Goal: Information Seeking & Learning: Learn about a topic

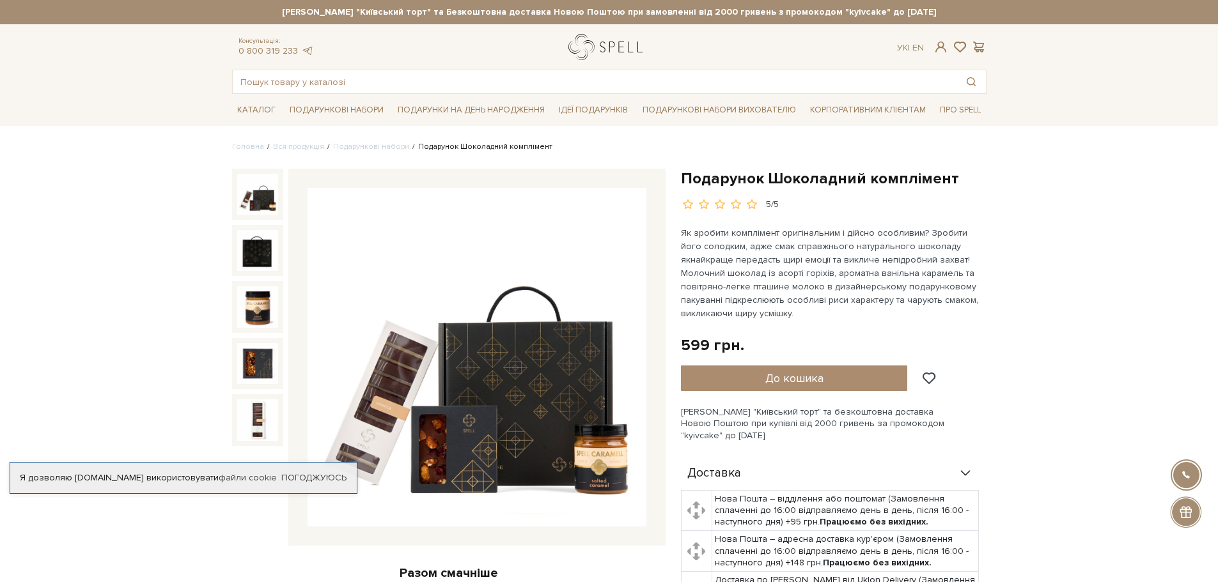
click at [605, 46] on link "logo" at bounding box center [608, 47] width 80 height 26
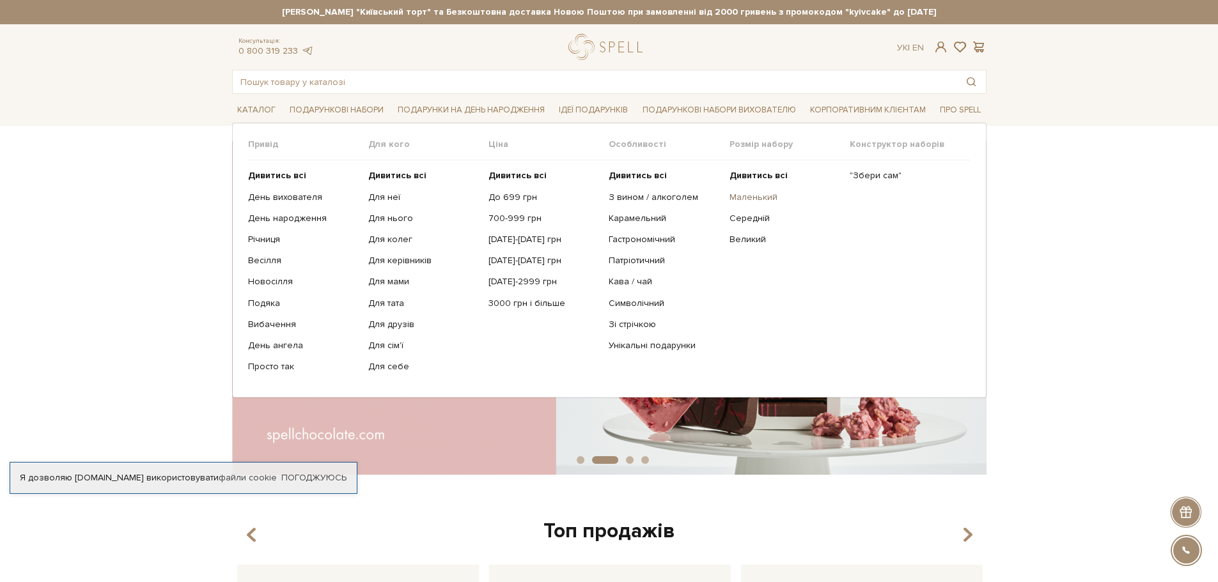
click at [740, 196] on link "Маленький" at bounding box center [784, 198] width 111 height 12
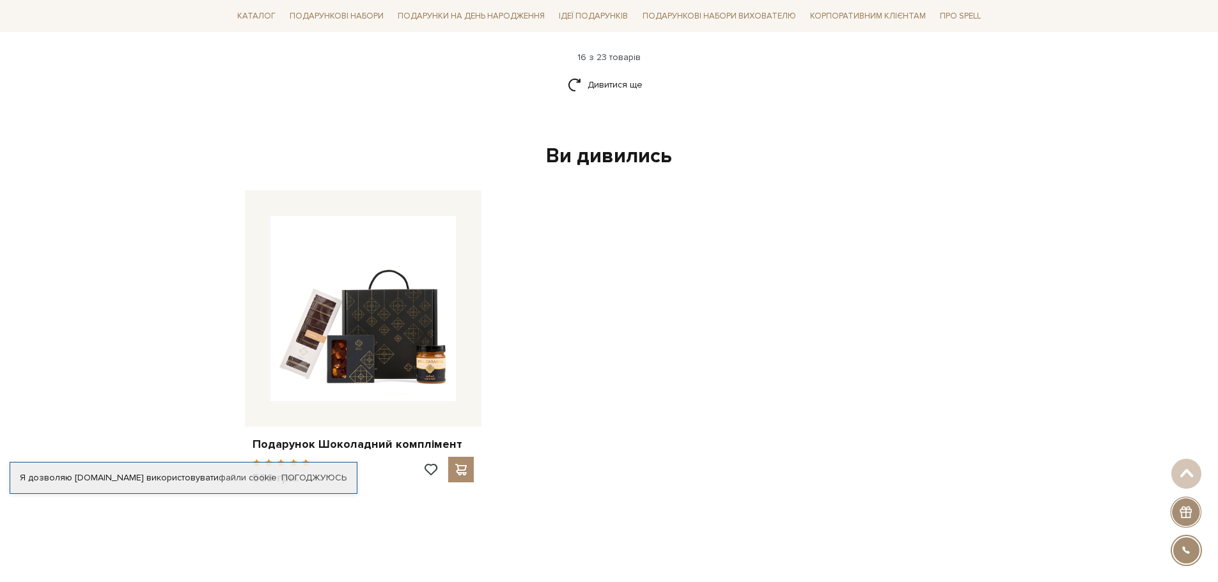
scroll to position [1854, 0]
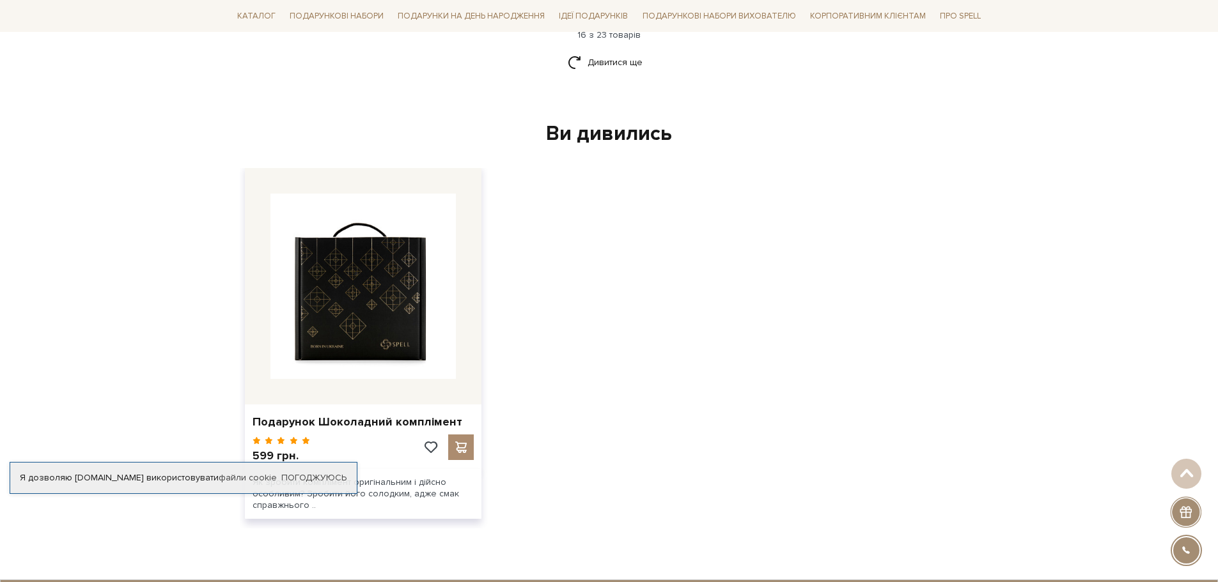
click at [413, 272] on img at bounding box center [362, 286] width 185 height 185
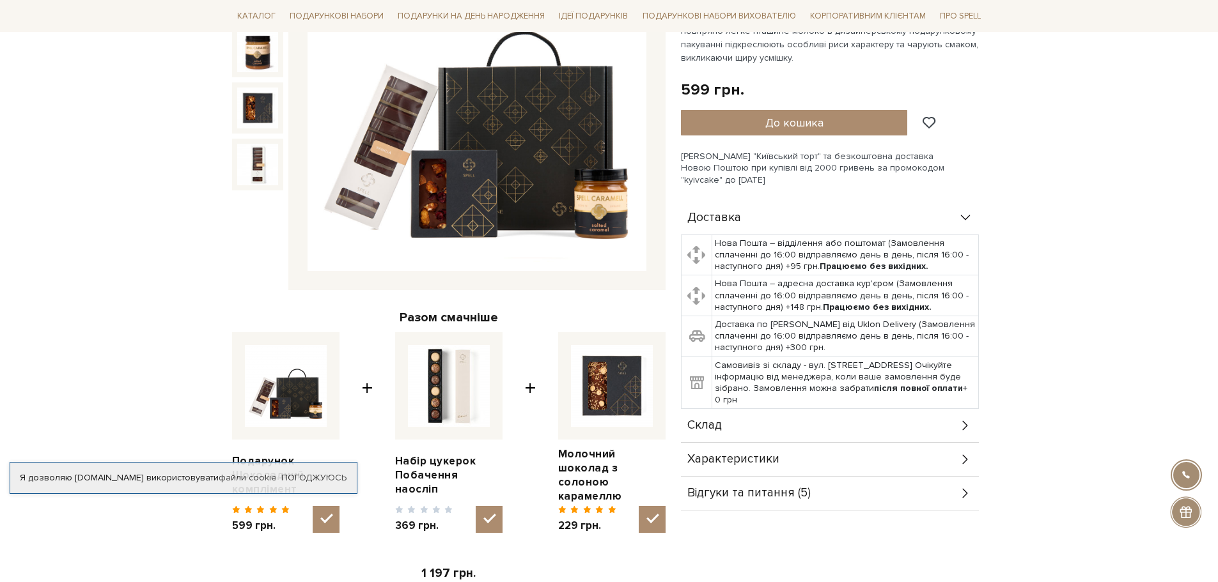
scroll to position [192, 0]
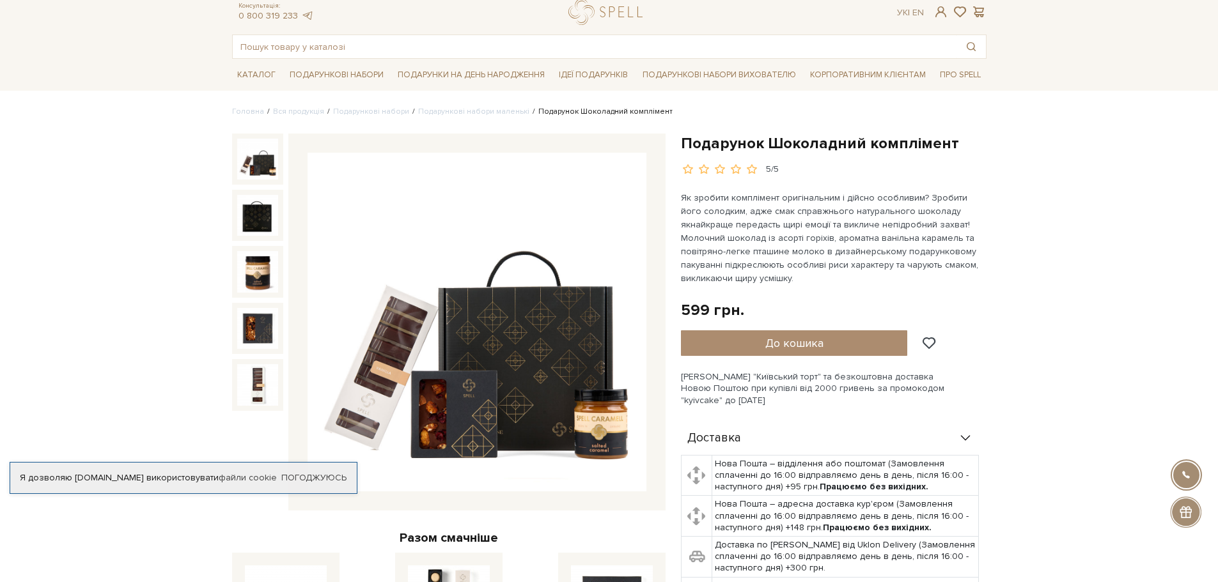
scroll to position [64, 0]
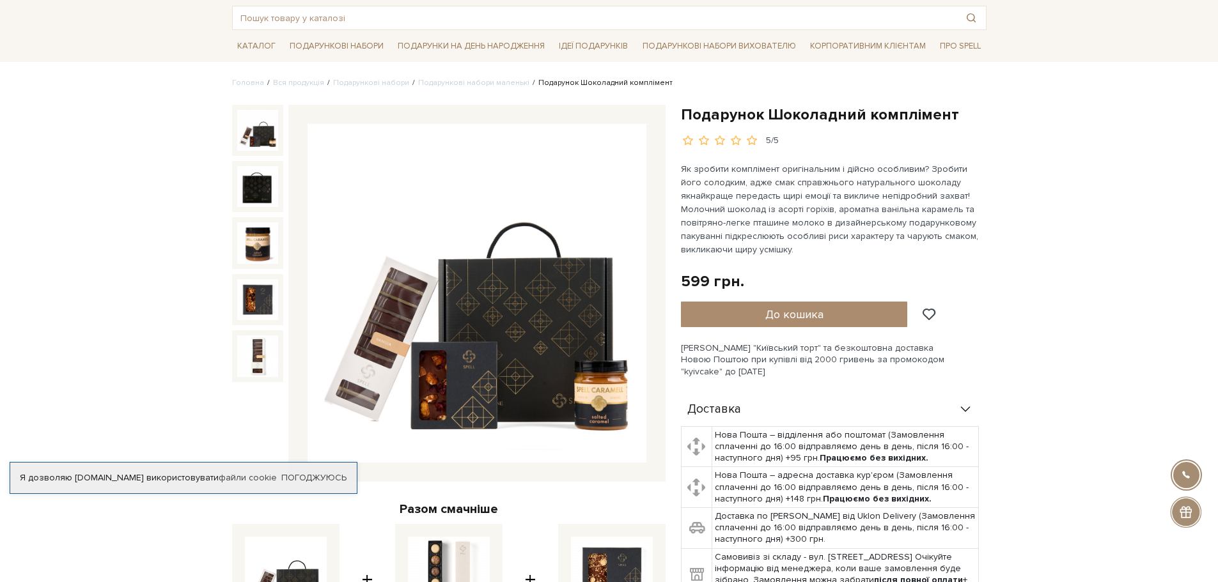
click at [253, 134] on img at bounding box center [257, 130] width 41 height 41
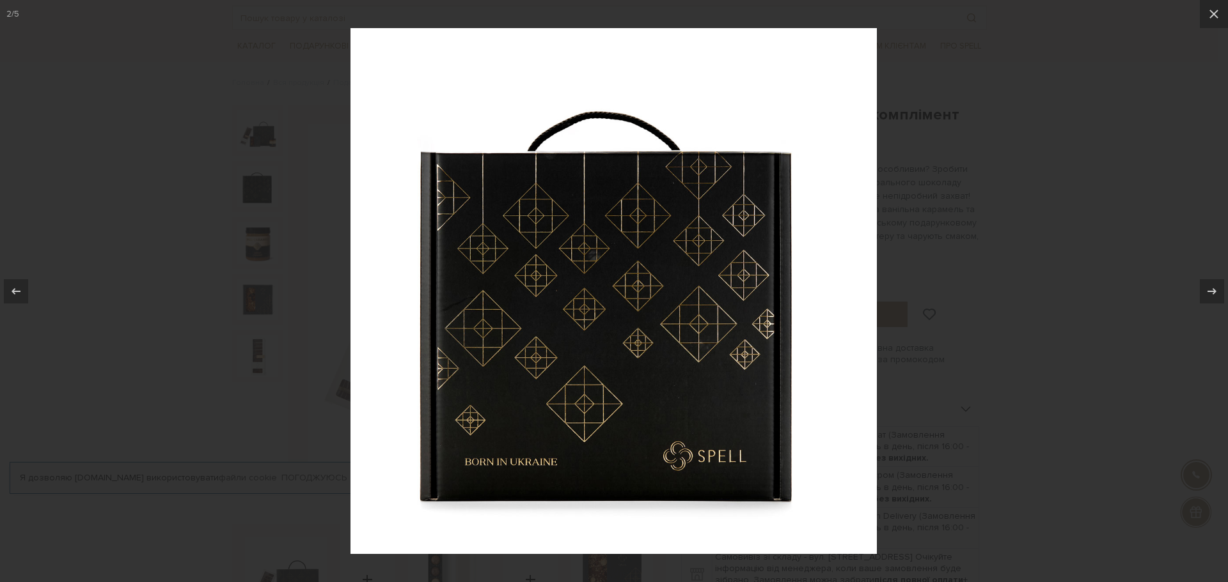
click at [1096, 206] on div at bounding box center [614, 291] width 1228 height 582
click at [1206, 8] on icon at bounding box center [1213, 13] width 15 height 15
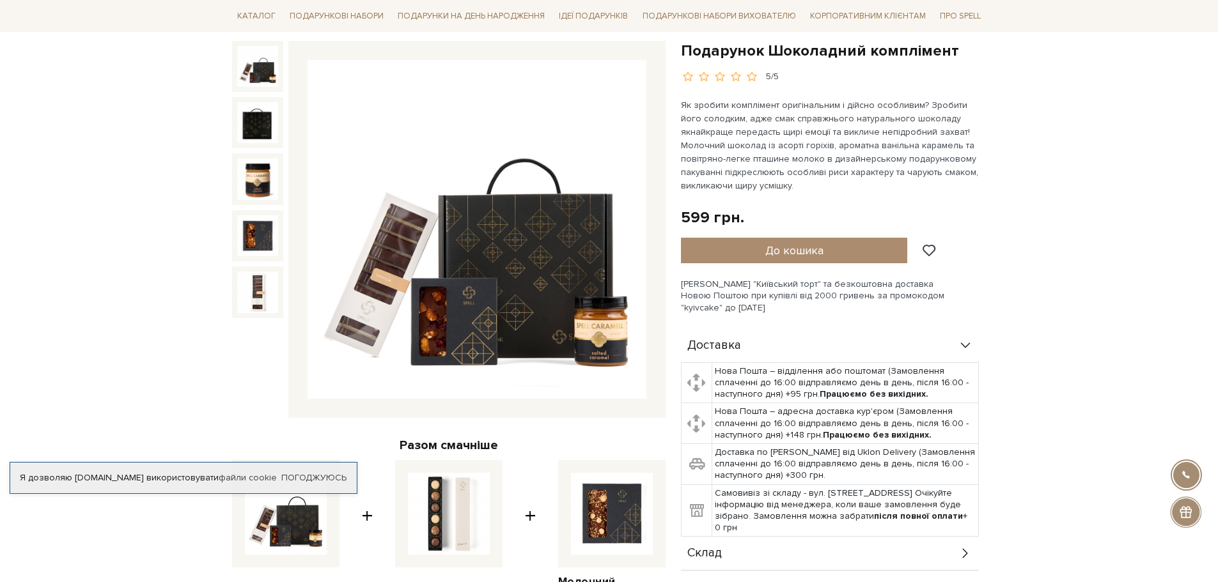
scroll to position [64, 0]
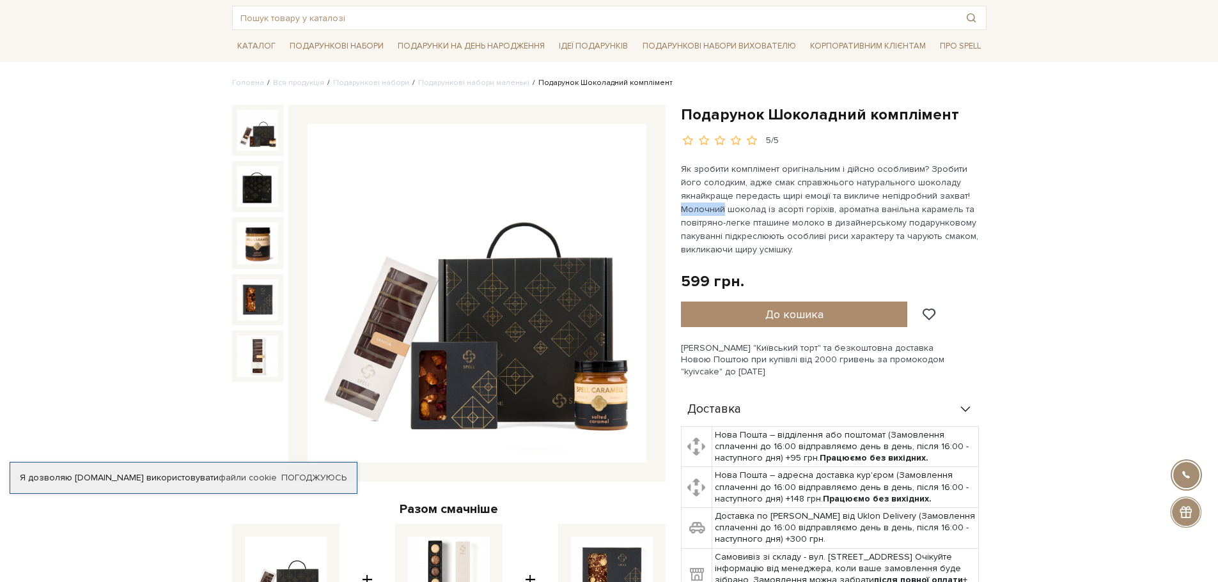
drag, startPoint x: 907, startPoint y: 198, endPoint x: 949, endPoint y: 198, distance: 42.2
click at [949, 198] on p "Як зробити комплімент оригінальним і дійсно особливим? Зробити його солодким, а…" at bounding box center [831, 209] width 300 height 94
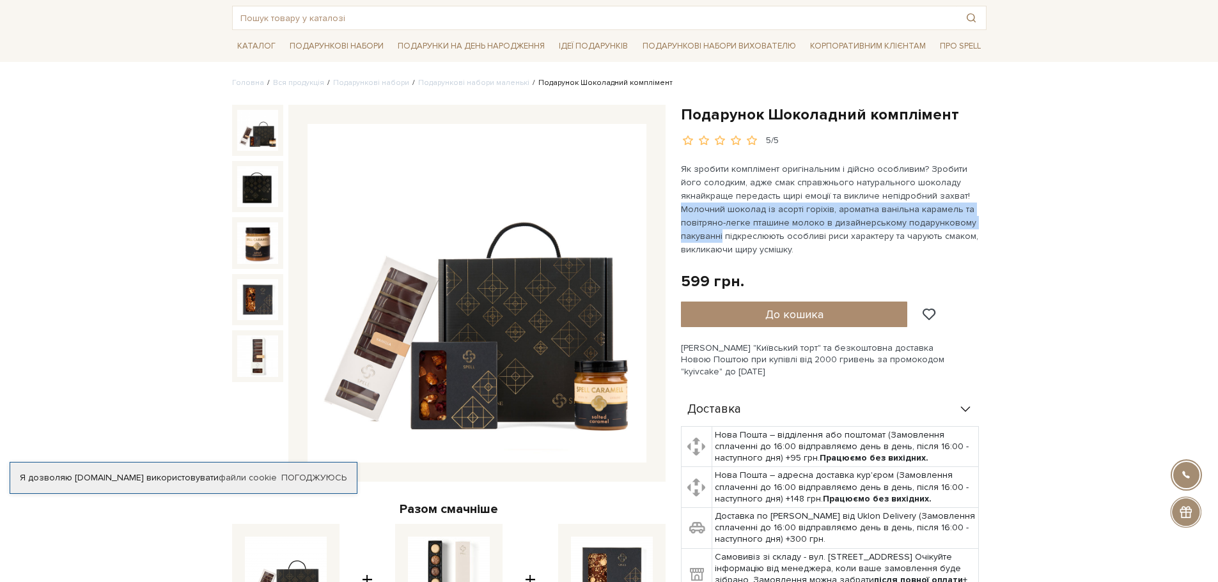
drag, startPoint x: 905, startPoint y: 195, endPoint x: 969, endPoint y: 220, distance: 68.6
click at [969, 220] on p "Як зробити комплімент оригінальним і дійсно особливим? Зробити його солодким, а…" at bounding box center [831, 209] width 300 height 94
copy p "Молочний шоколад із асорті горіхів, ароматна ванільна карамель та повітряно-лег…"
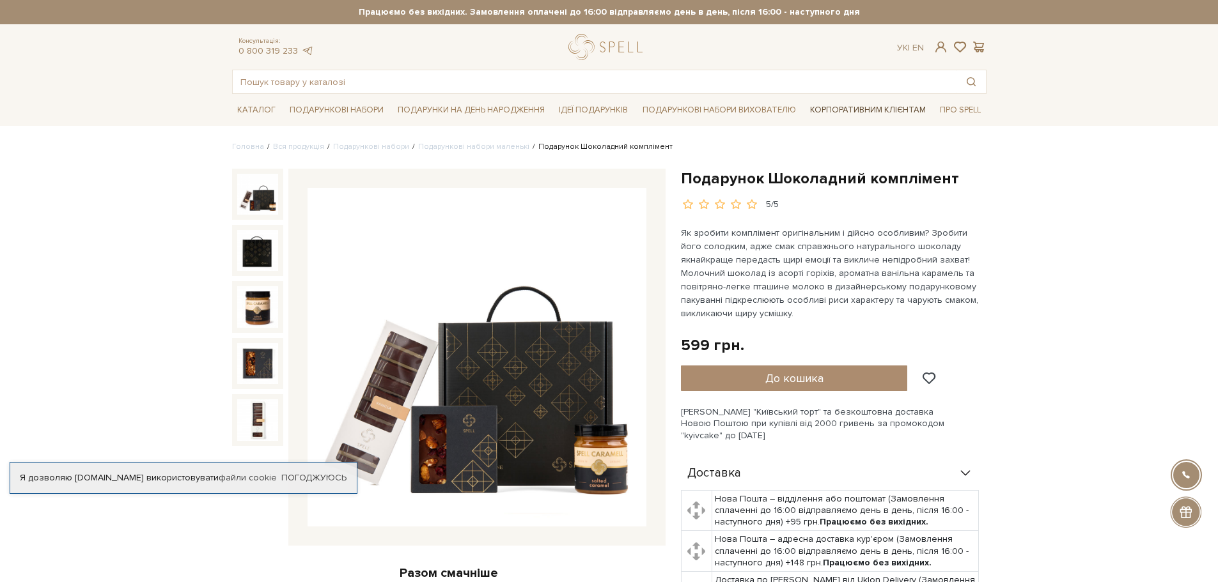
click at [856, 108] on link "Корпоративним клієнтам" at bounding box center [868, 110] width 126 height 22
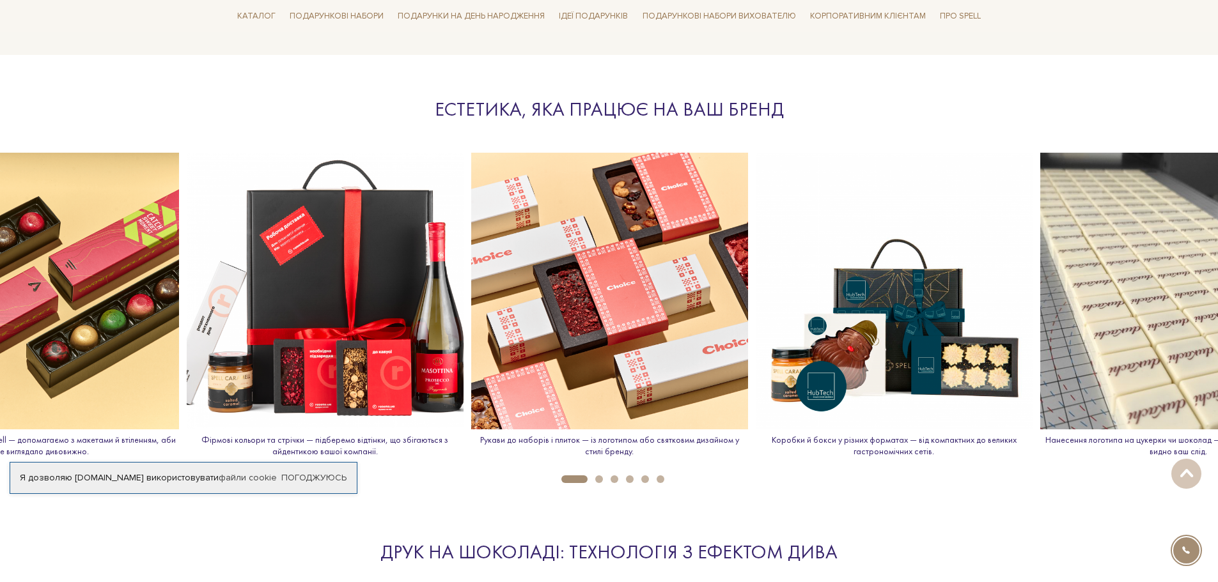
scroll to position [1527, 0]
